Goal: Task Accomplishment & Management: Manage account settings

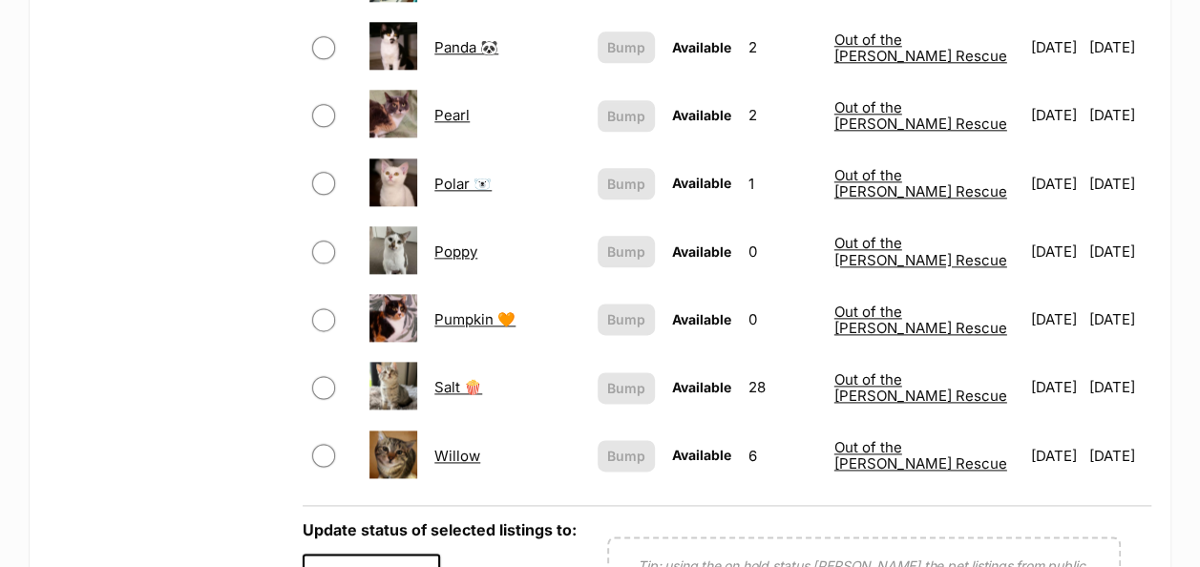
drag, startPoint x: 1210, startPoint y: 294, endPoint x: 1153, endPoint y: 64, distance: 237.0
click at [1153, 64] on article "Create new listing Name Search Displaying all 15 Listings Refine your search St…" at bounding box center [600, 10] width 1142 height 1481
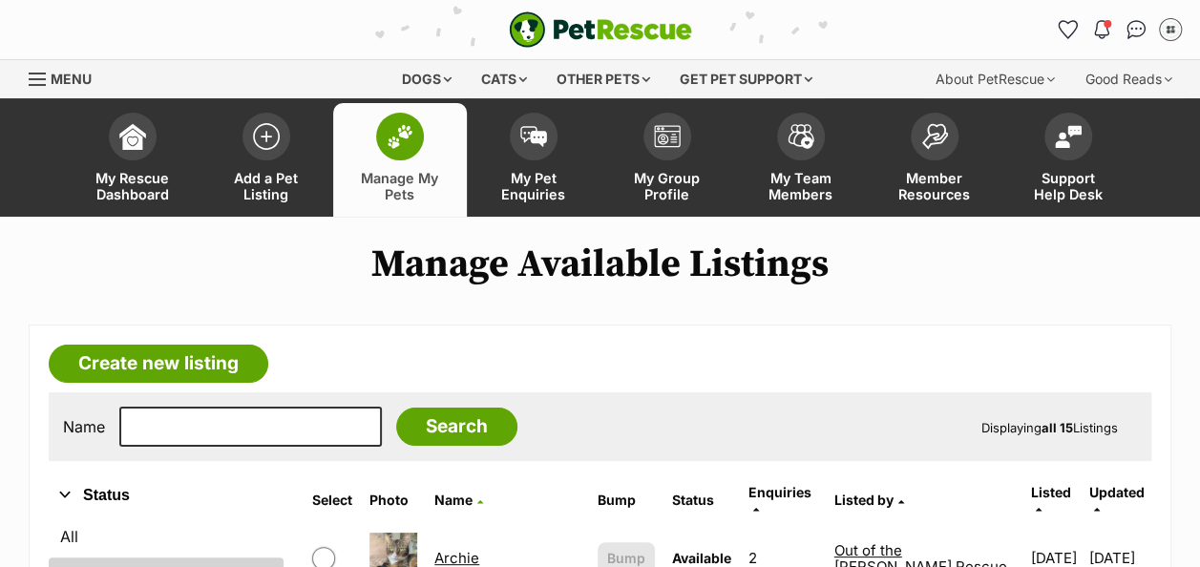
drag, startPoint x: 538, startPoint y: 7, endPoint x: 161, endPoint y: -65, distance: 383.7
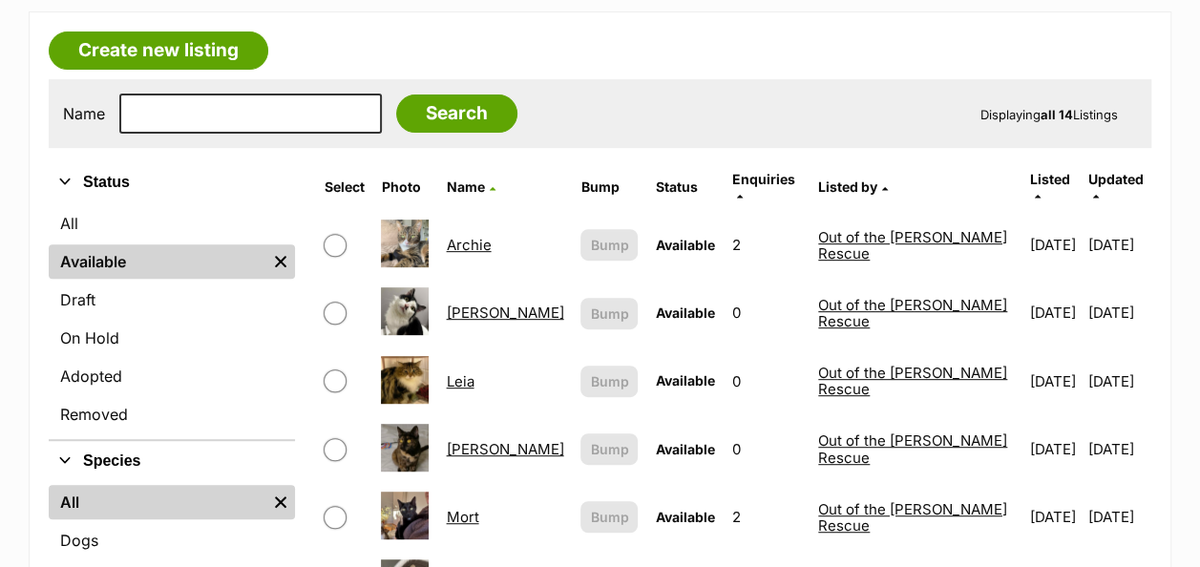
scroll to position [323, 0]
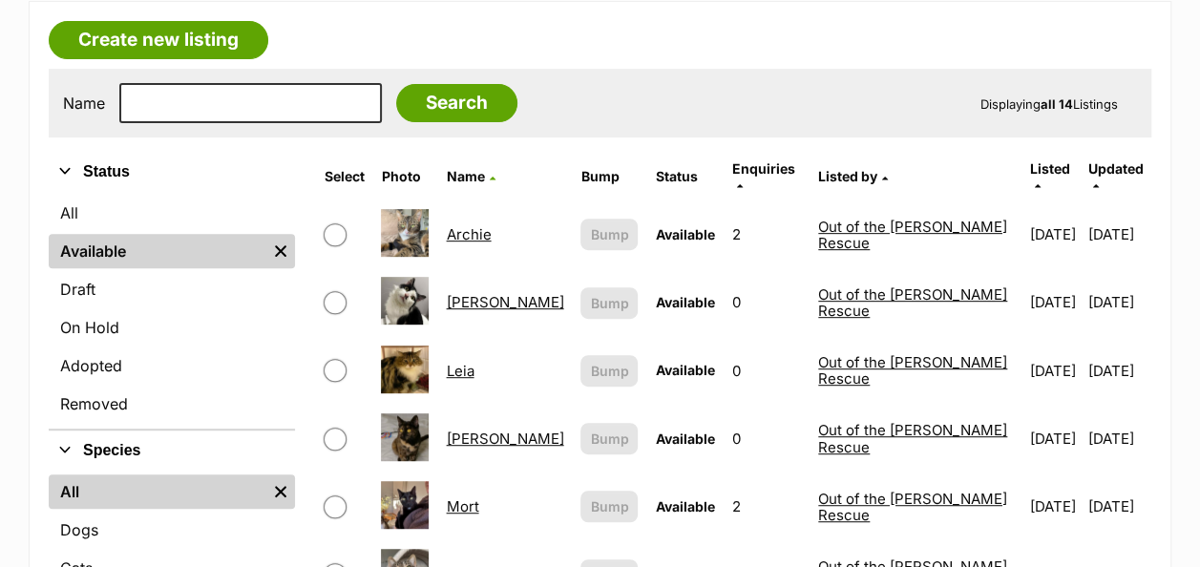
click at [489, 225] on link "Archie" at bounding box center [468, 234] width 45 height 18
